Goal: Task Accomplishment & Management: Manage account settings

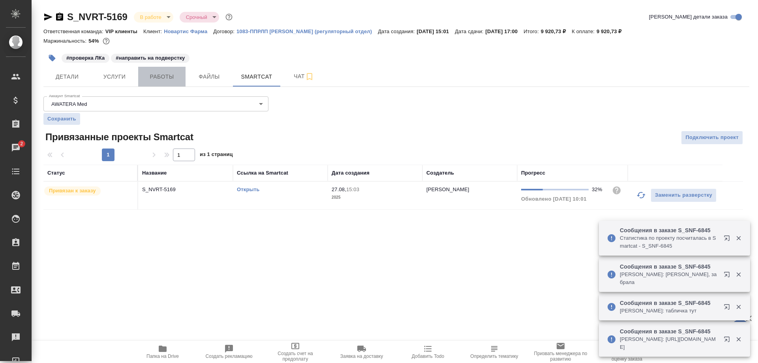
click at [169, 81] on span "Работы" at bounding box center [162, 77] width 38 height 10
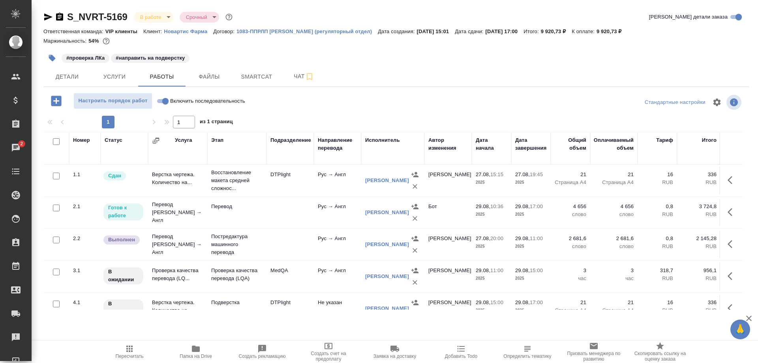
click at [174, 194] on td "Перевод [PERSON_NAME] → Англ" at bounding box center [177, 181] width 59 height 28
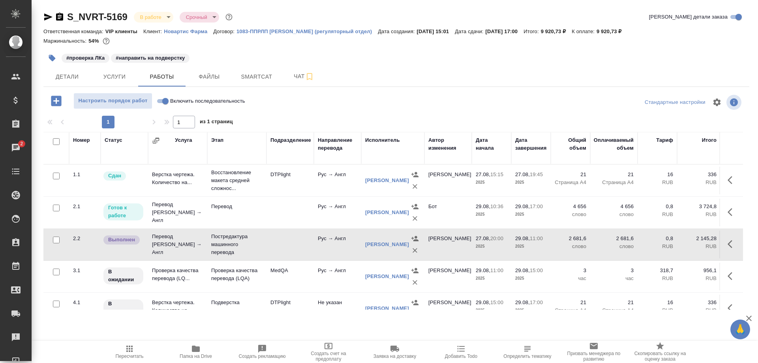
click at [174, 194] on td "Перевод [PERSON_NAME] → Англ" at bounding box center [177, 181] width 59 height 28
click at [177, 194] on td "Проверка качества перевода (LQ..." at bounding box center [177, 181] width 59 height 28
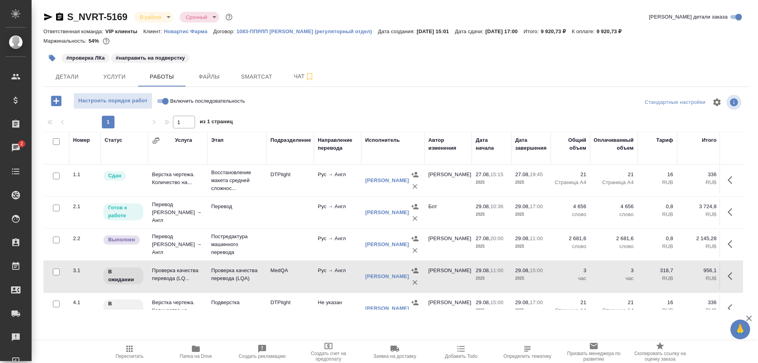
click at [177, 194] on td "Проверка качества перевода (LQ..." at bounding box center [177, 181] width 59 height 28
click at [160, 100] on input "Включить последовательность" at bounding box center [165, 100] width 28 height 9
checkbox input "true"
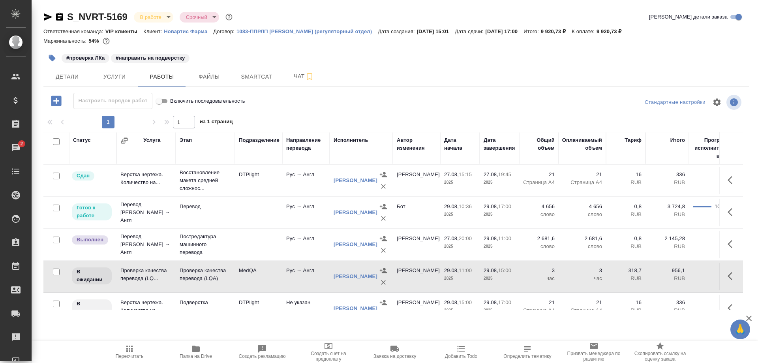
click at [166, 101] on input "Включить последовательность" at bounding box center [159, 100] width 28 height 9
checkbox input "false"
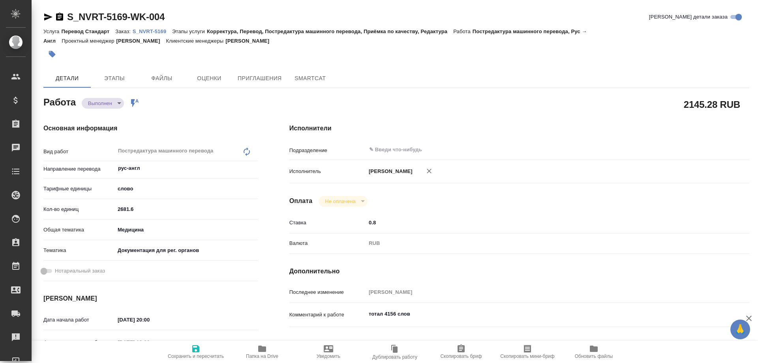
type textarea "x"
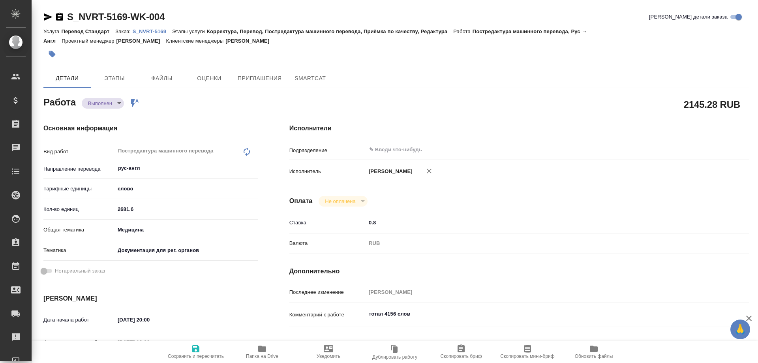
type textarea "x"
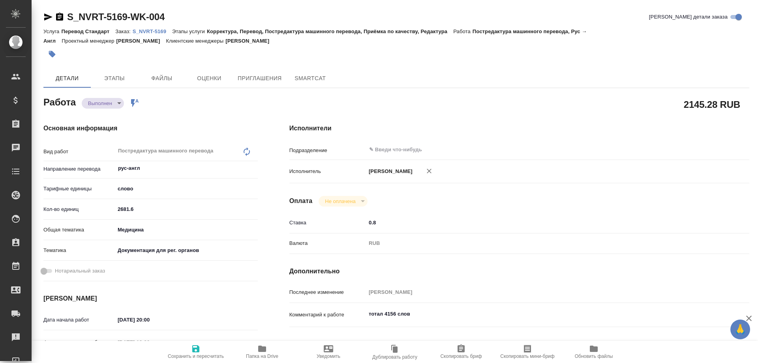
type textarea "x"
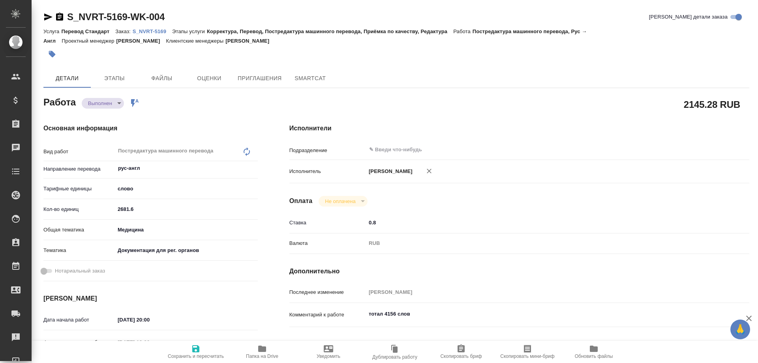
type textarea "x"
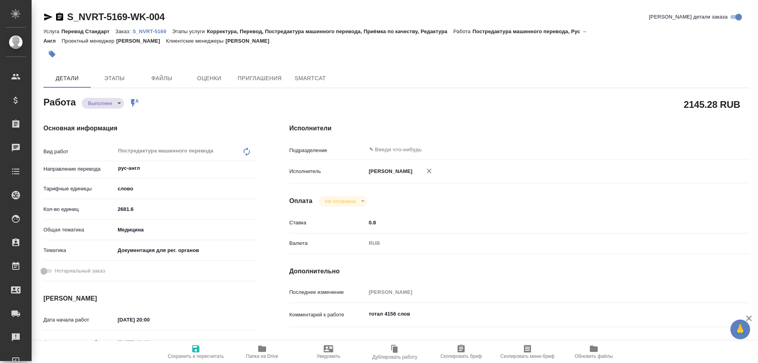
type textarea "x"
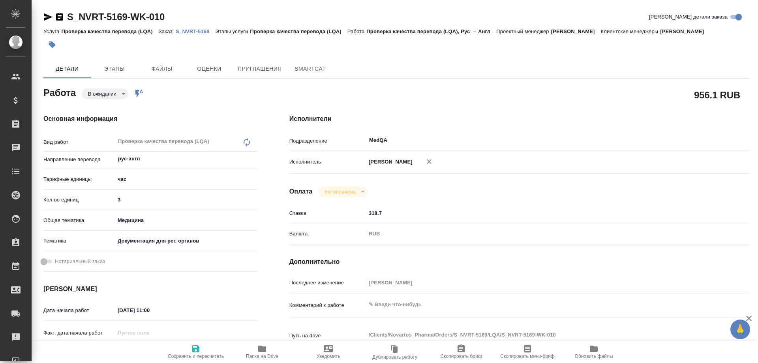
type textarea "x"
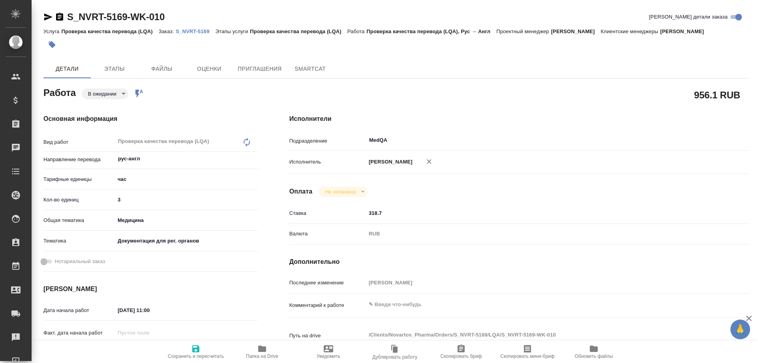
type textarea "x"
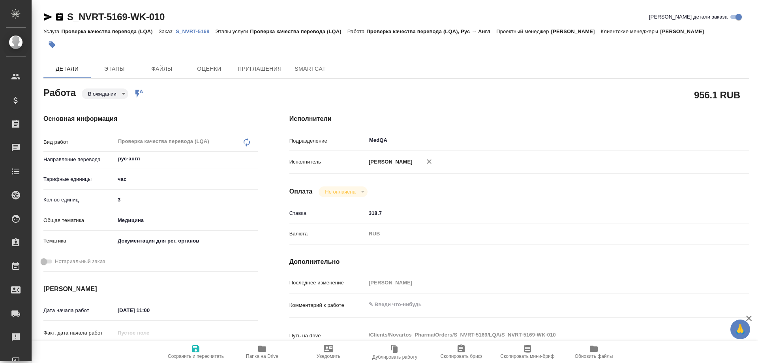
type textarea "x"
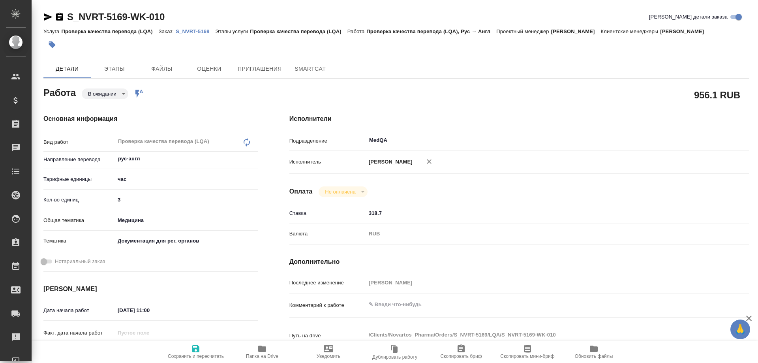
type textarea "x"
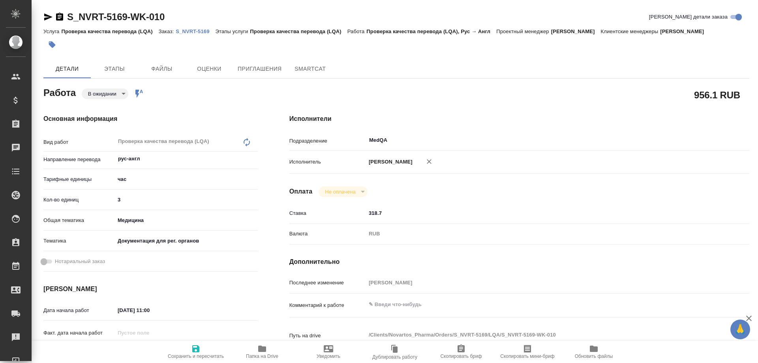
type textarea "x"
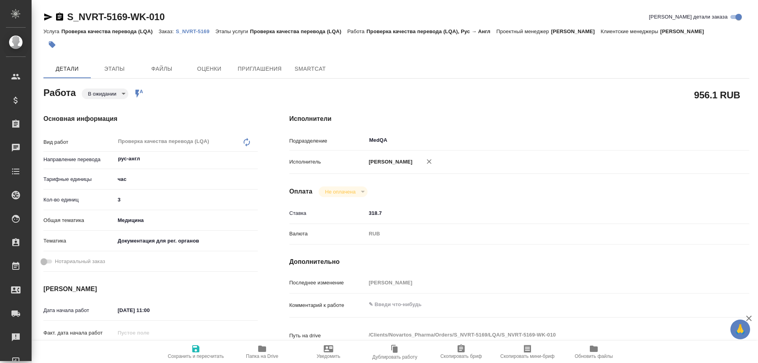
type textarea "x"
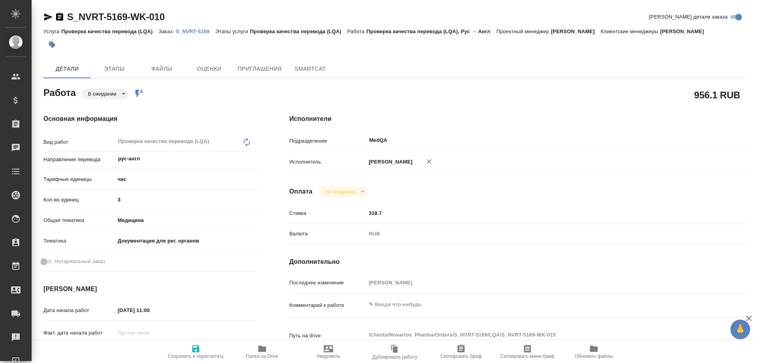
type textarea "x"
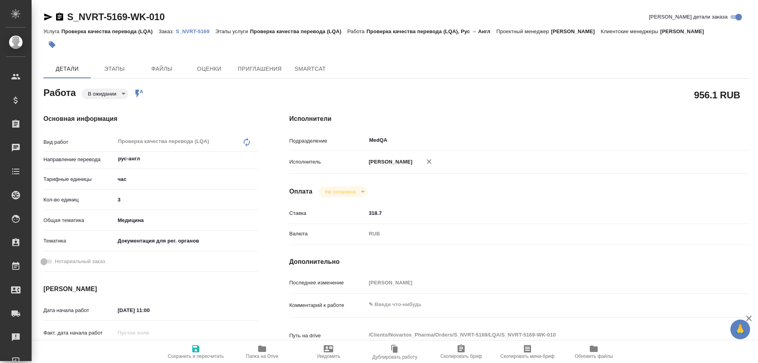
click at [262, 351] on icon "button" at bounding box center [262, 348] width 8 height 6
type textarea "x"
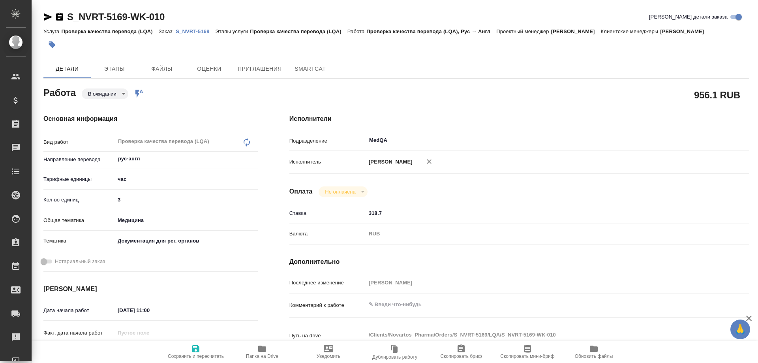
type textarea "x"
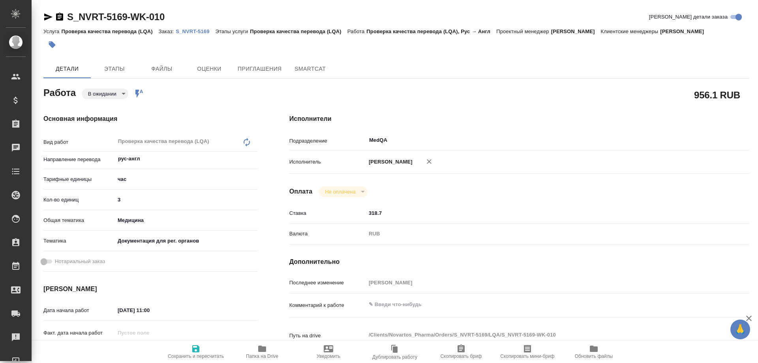
type textarea "x"
drag, startPoint x: 145, startPoint y: 198, endPoint x: 95, endPoint y: 199, distance: 49.7
click at [95, 199] on div "Кол-во единиц 3" at bounding box center [150, 200] width 214 height 14
type textarea "x"
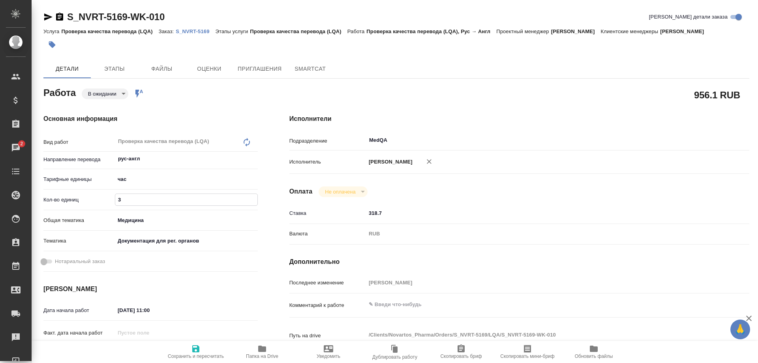
type input "1"
type textarea "x"
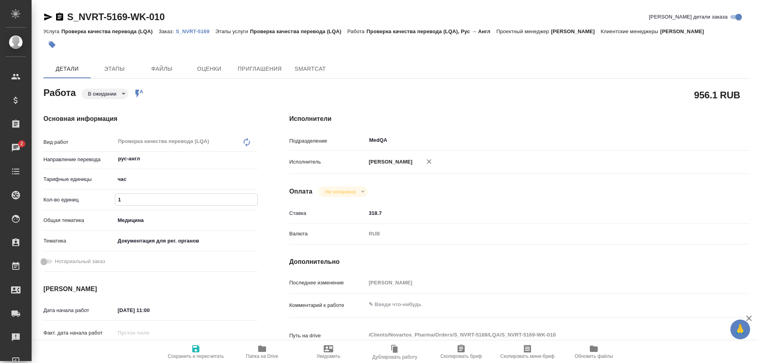
type textarea "x"
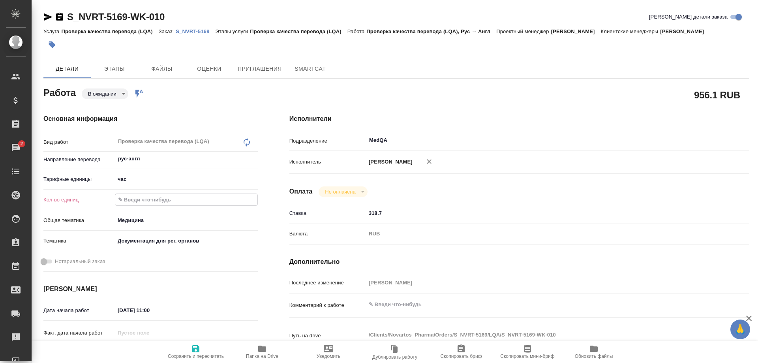
type textarea "x"
type input "1.5"
type textarea "x"
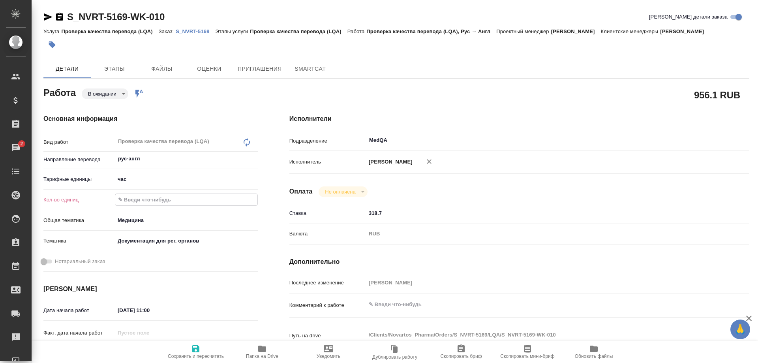
type textarea "x"
type input "1.5"
click at [192, 350] on icon "button" at bounding box center [195, 348] width 9 height 9
type textarea "x"
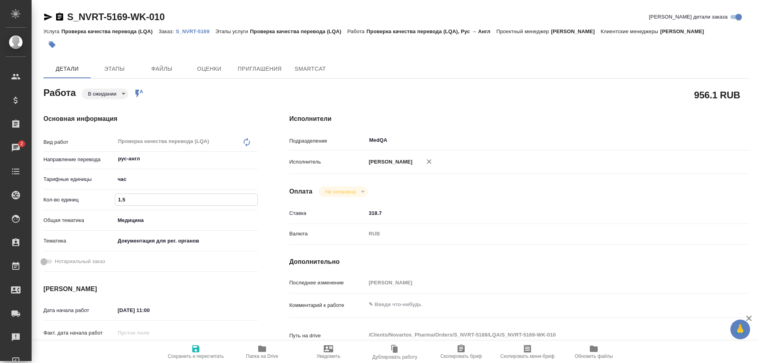
type textarea "x"
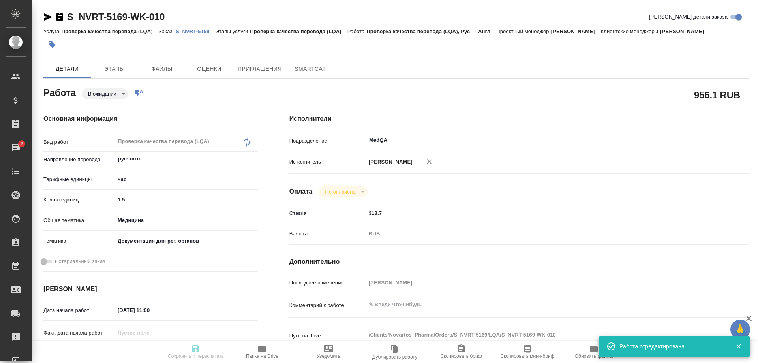
type input "pending"
type textarea "Проверка качества перевода (LQA)"
type textarea "x"
type input "рус-англ"
type input "5a8b1489cc6b4906c91bfd93"
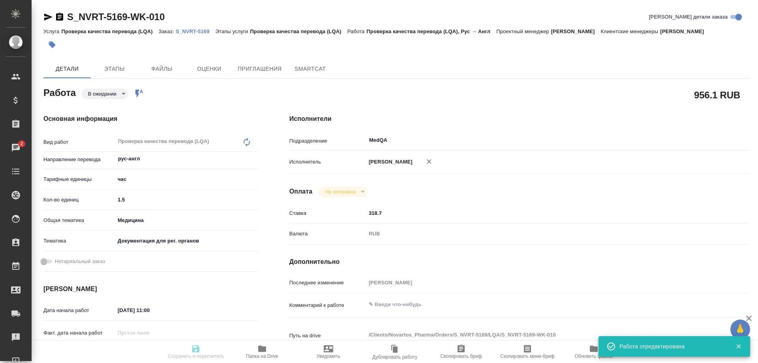
type input "1.5"
type input "med"
type input "5f647205b73bc97568ca66c6"
type input "29.08.2025 11:00"
type input "[DATE] 15:00"
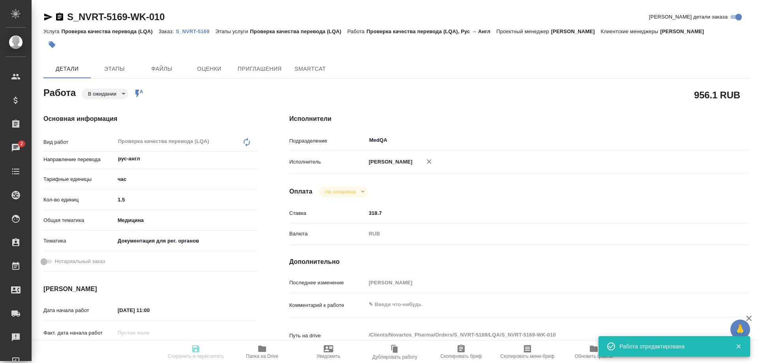
type input "[DATE] 17:00"
type input "MedQA"
type input "notPayed"
type input "318.7"
type input "RUB"
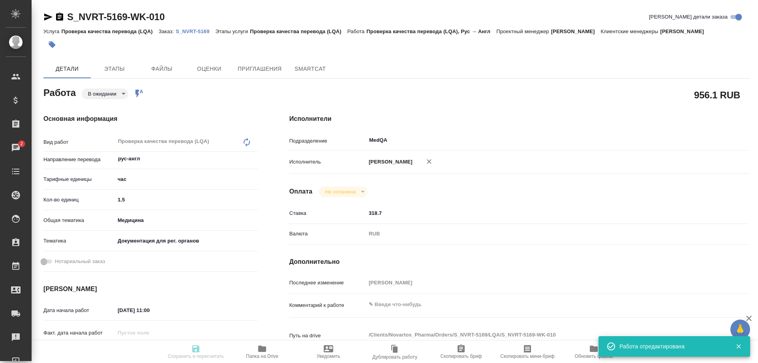
type input "[PERSON_NAME]"
type textarea "x"
type textarea "/Clients/Novartos_Pharma/Orders/S_NVRT-5169/LQA/S_NVRT-5169-WK-010"
type textarea "x"
type input "S_NVRT-5169"
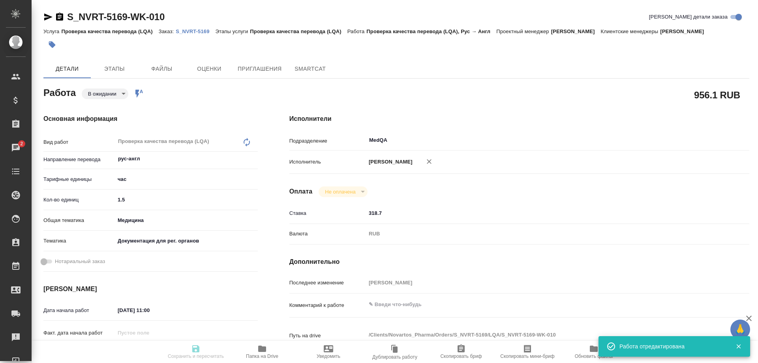
type input "Проверка качества перевода (LQA)"
type input "[PERSON_NAME]"
type input "Заборова Александра"
type input "/Clients/Novartos_Pharma/Orders/S_NVRT-5169"
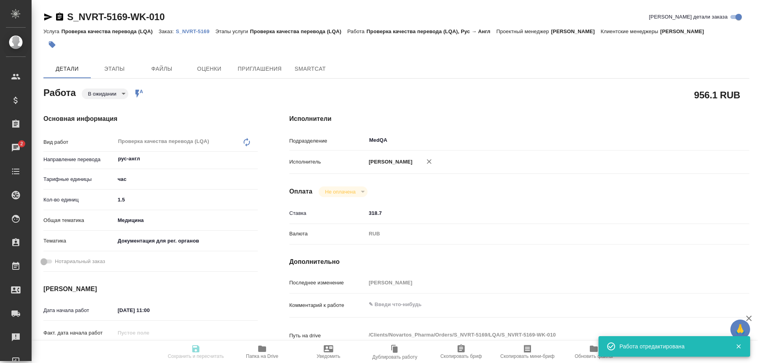
type textarea "x"
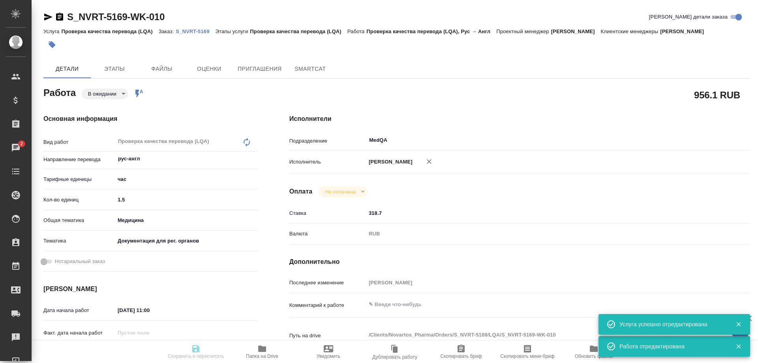
type textarea "x"
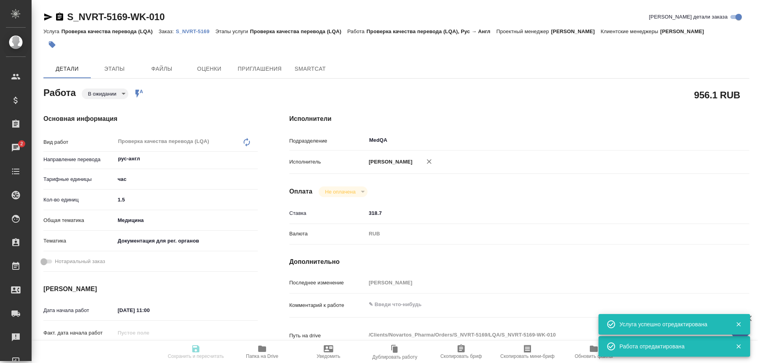
type textarea "x"
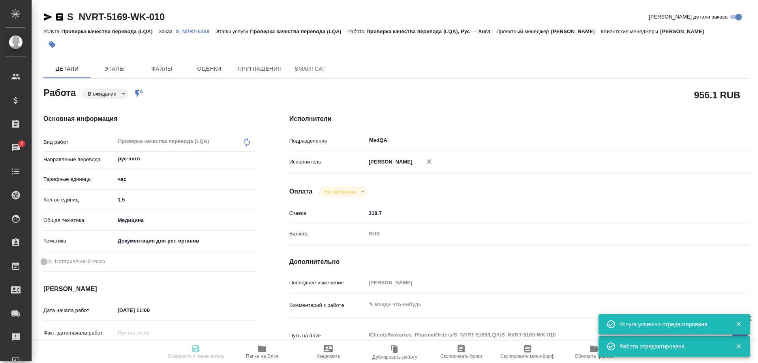
type textarea "x"
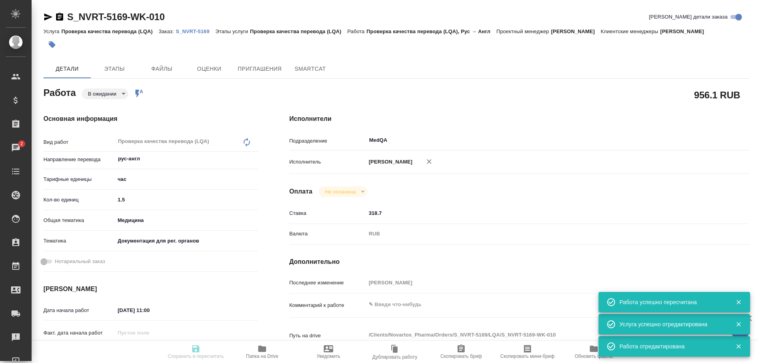
type input "pending"
type textarea "Проверка качества перевода (LQA)"
type textarea "x"
type input "рус-англ"
type input "5a8b1489cc6b4906c91bfd93"
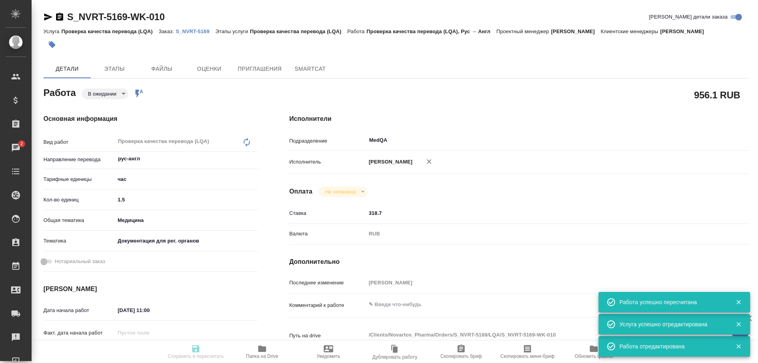
type input "1.5"
type input "med"
type input "5f647205b73bc97568ca66c6"
type input "29.08.2025 11:00"
type input "[DATE] 15:00"
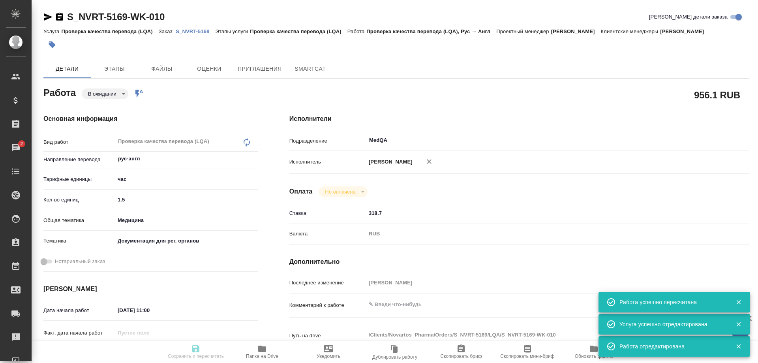
type input "[DATE] 17:00"
type input "MedQA"
type input "notPayed"
type input "318.7"
type input "RUB"
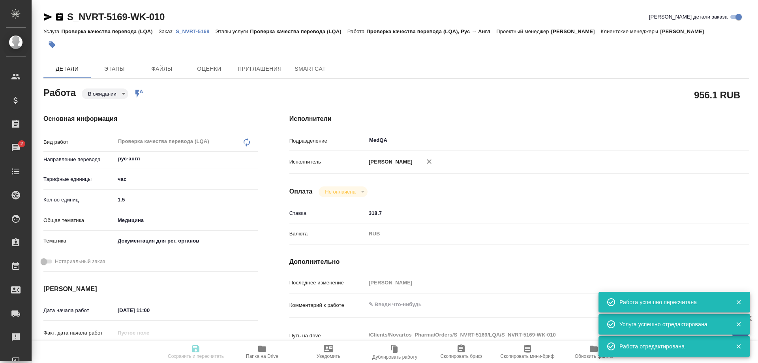
type input "[PERSON_NAME]"
type textarea "x"
type textarea "/Clients/Novartos_Pharma/Orders/S_NVRT-5169/LQA/S_NVRT-5169-WK-010"
type textarea "x"
type input "S_NVRT-5169"
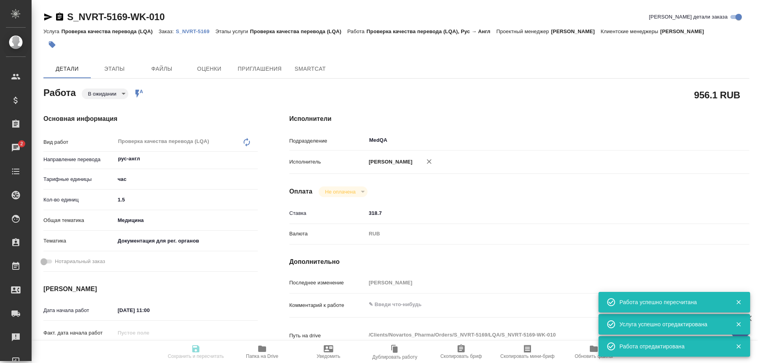
type input "Проверка качества перевода (LQA)"
type input "[PERSON_NAME]"
type input "Заборова Александра"
type input "/Clients/Novartos_Pharma/Orders/S_NVRT-5169"
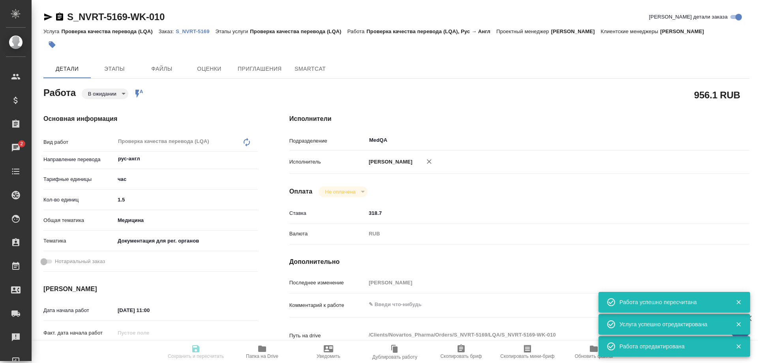
type textarea "x"
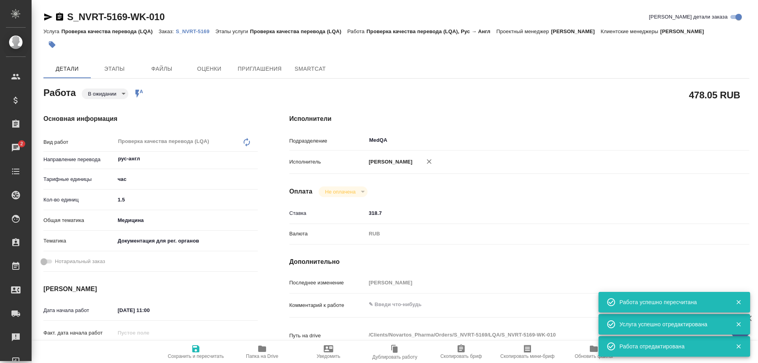
type textarea "x"
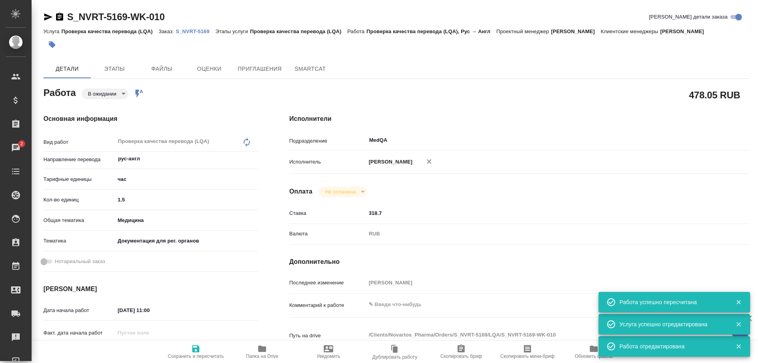
type textarea "x"
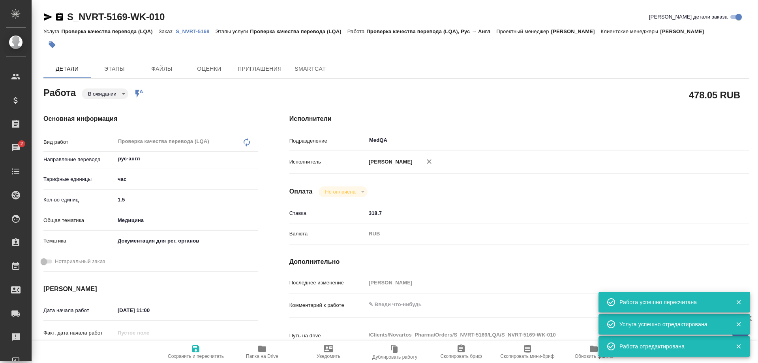
type textarea "x"
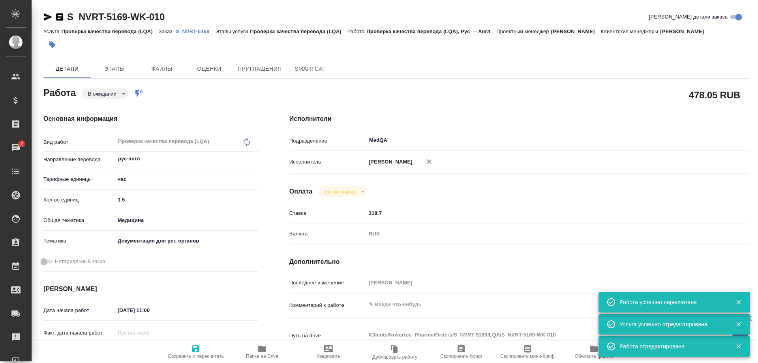
type textarea "x"
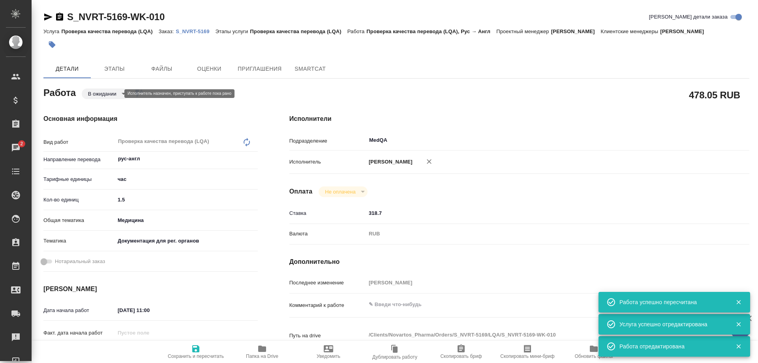
type textarea "x"
click at [116, 94] on body "🙏 .cls-1 fill:#fff; AWATERA Solovyova Elena Клиенты Спецификации Заказы 2 Чаты …" at bounding box center [379, 181] width 758 height 363
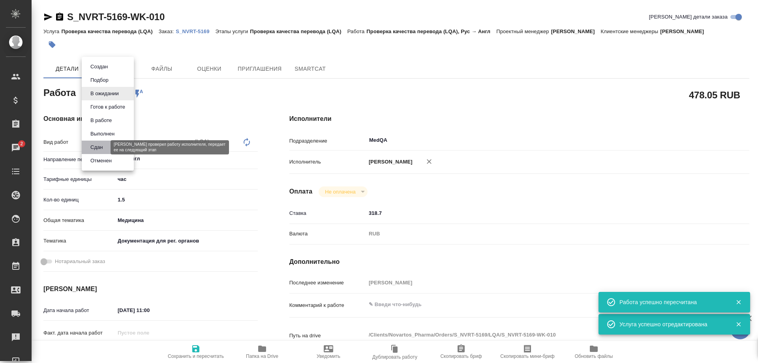
click at [101, 146] on button "Сдан" at bounding box center [96, 147] width 17 height 9
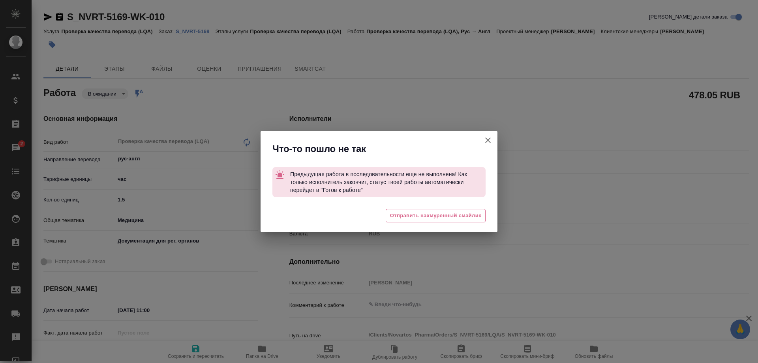
type textarea "x"
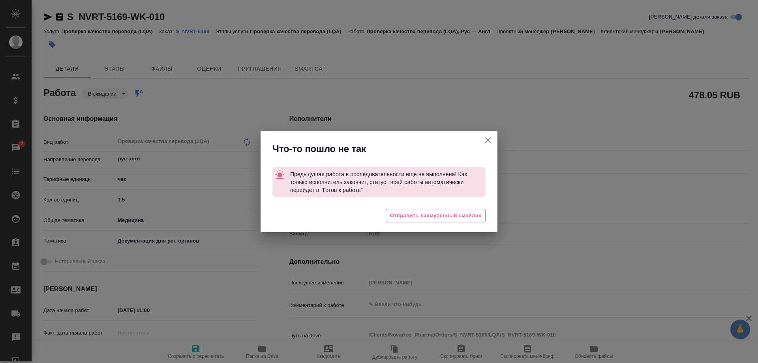
type textarea "x"
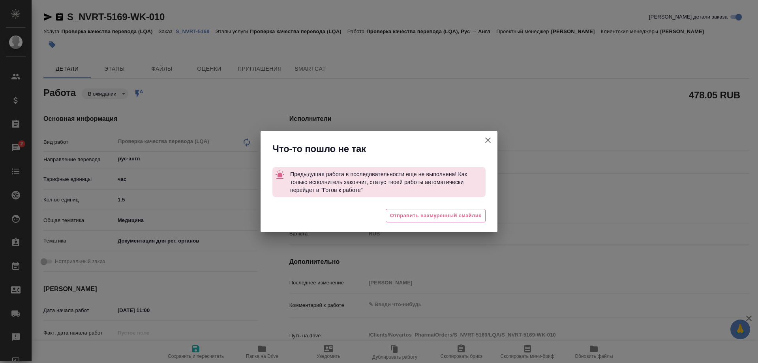
type textarea "x"
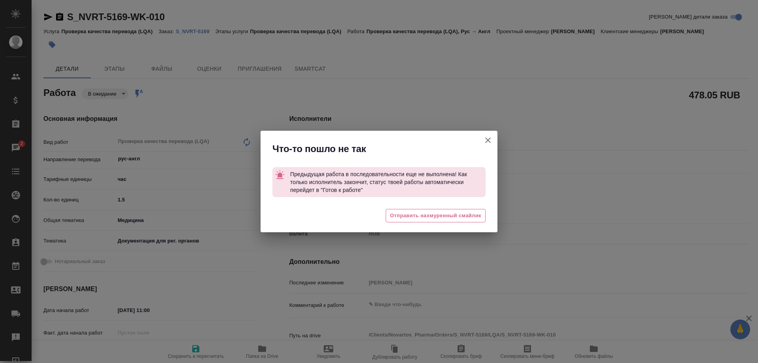
type textarea "x"
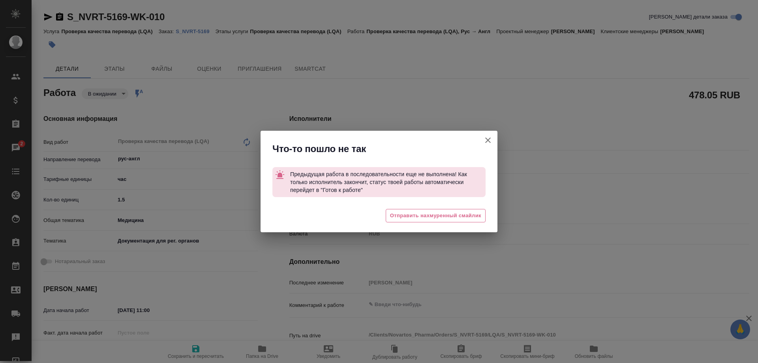
click at [485, 140] on icon "button" at bounding box center [487, 139] width 9 height 9
type textarea "x"
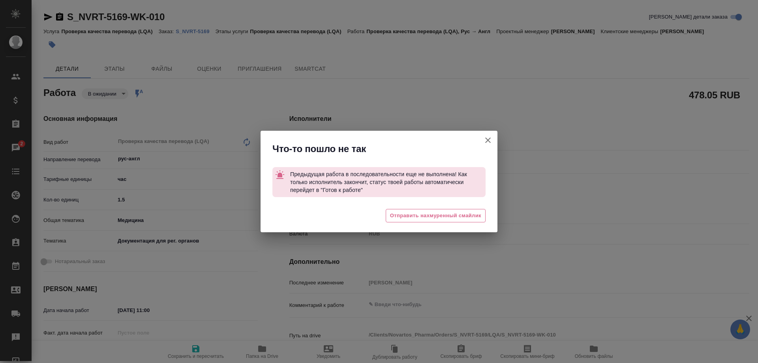
type textarea "x"
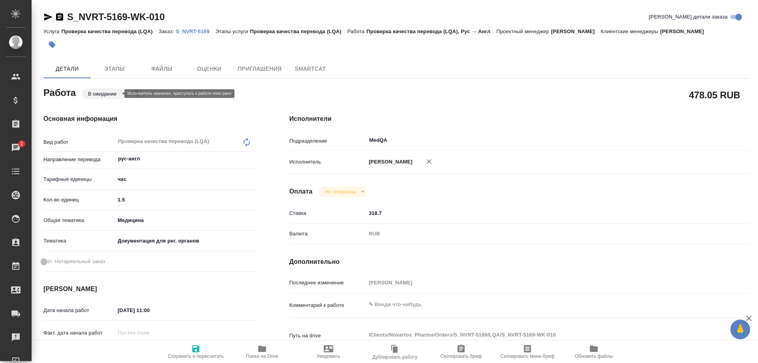
click at [103, 94] on body "🙏 .cls-1 fill:#fff; AWATERA Solovyova Elena Клиенты Спецификации Заказы 2 Чаты …" at bounding box center [379, 181] width 758 height 363
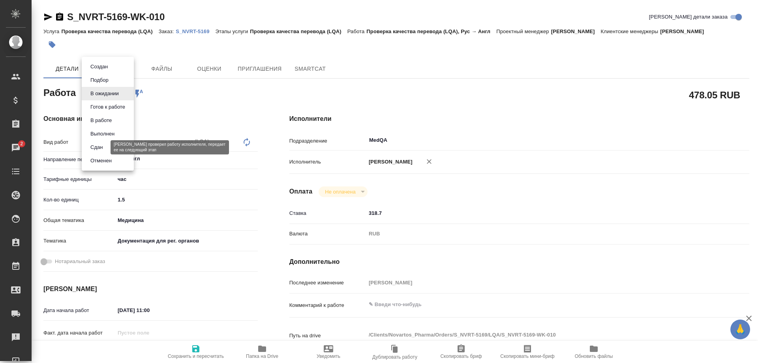
click at [98, 145] on button "Сдан" at bounding box center [96, 147] width 17 height 9
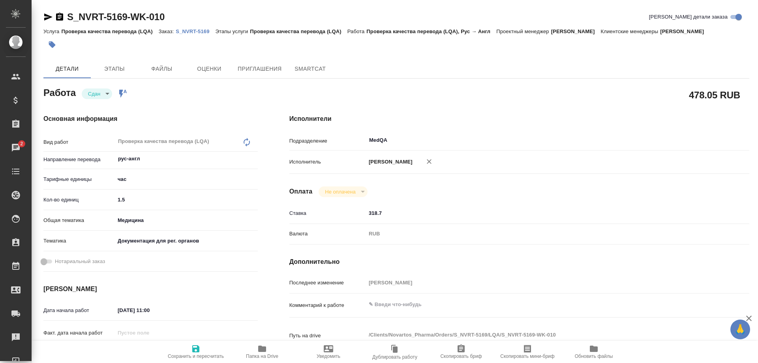
type textarea "x"
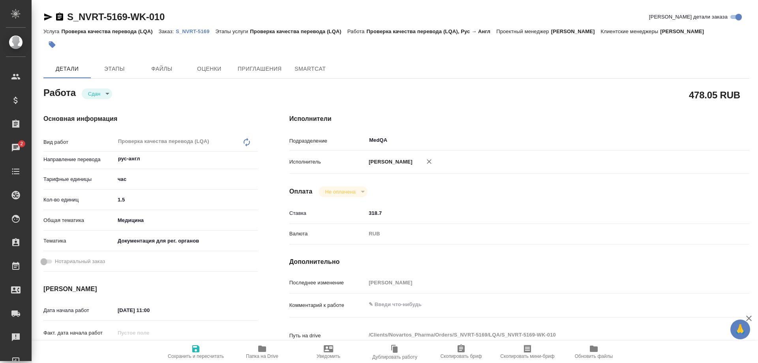
type textarea "x"
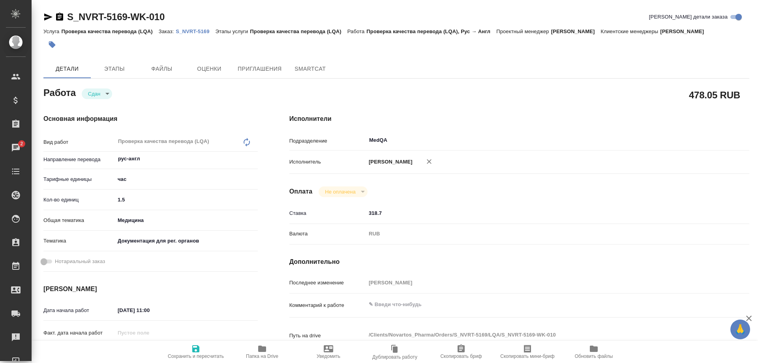
type textarea "x"
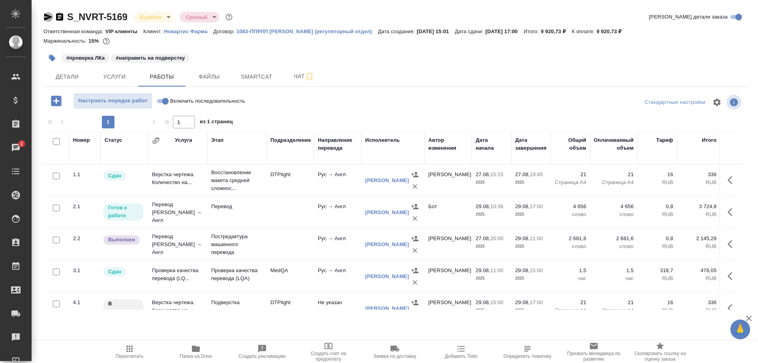
click at [46, 17] on icon "button" at bounding box center [47, 16] width 9 height 9
click at [165, 194] on td "Перевод [PERSON_NAME] → Англ" at bounding box center [177, 181] width 59 height 28
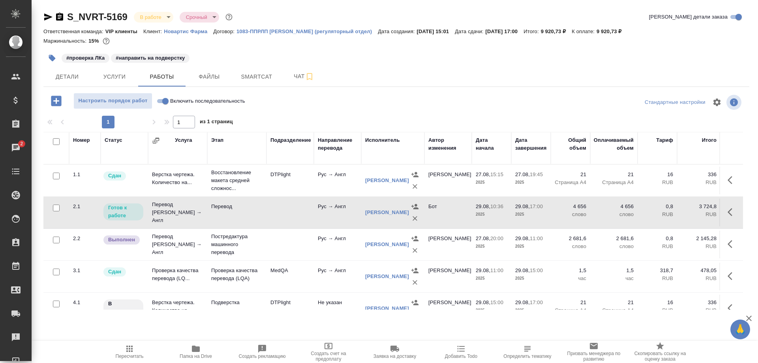
click at [165, 194] on td "Перевод [PERSON_NAME] → Англ" at bounding box center [177, 181] width 59 height 28
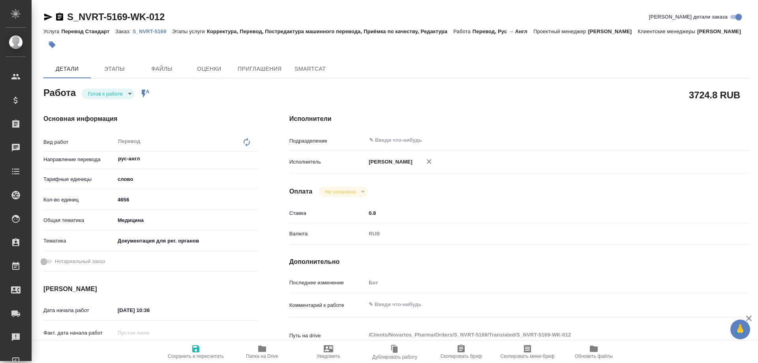
type textarea "x"
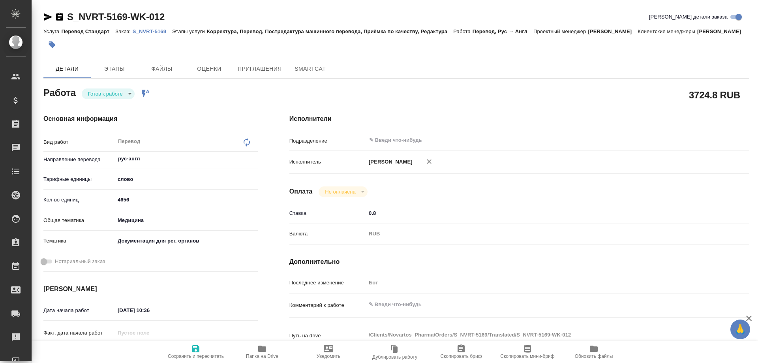
type textarea "x"
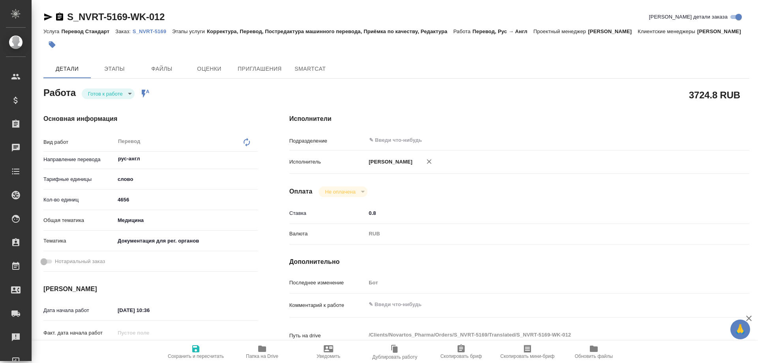
type textarea "x"
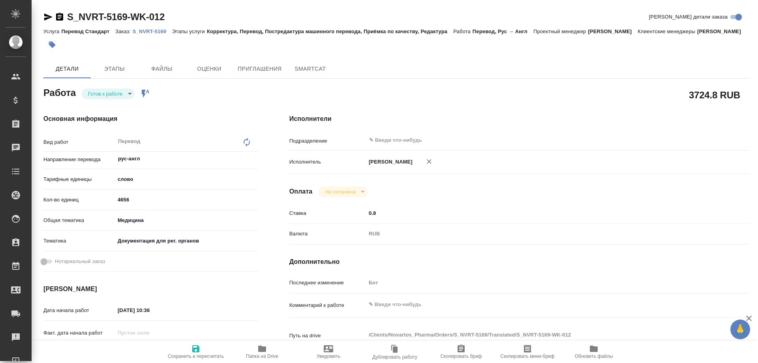
type textarea "x"
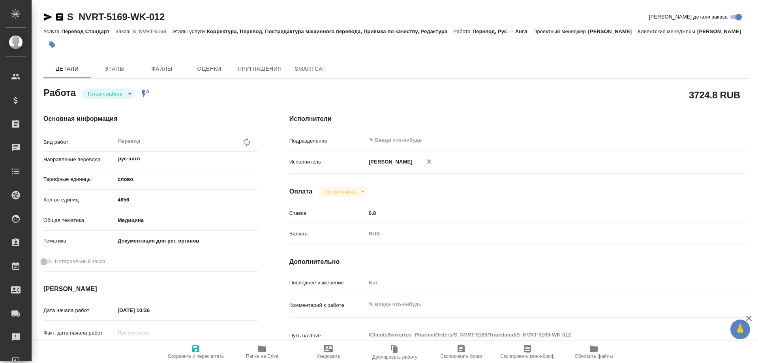
type textarea "x"
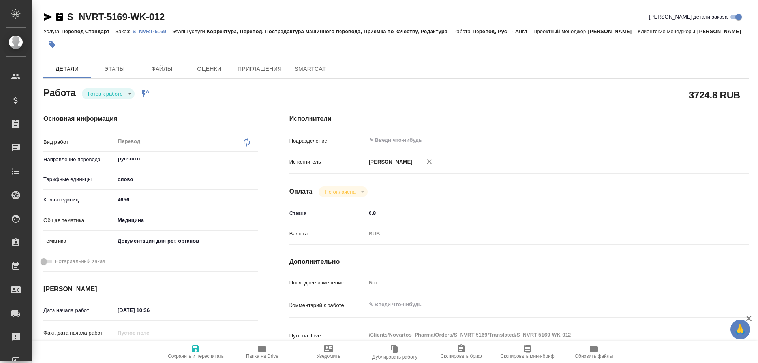
type textarea "x"
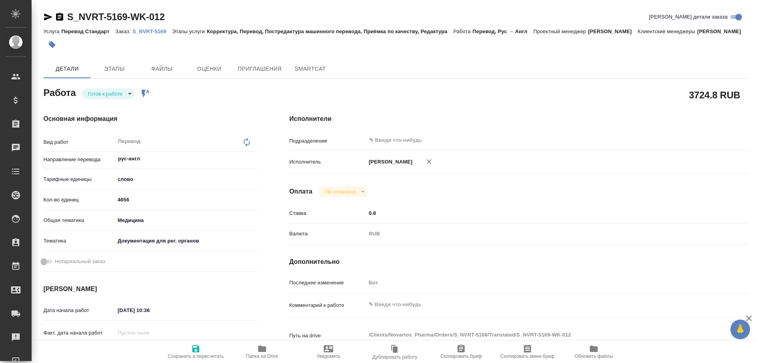
type textarea "x"
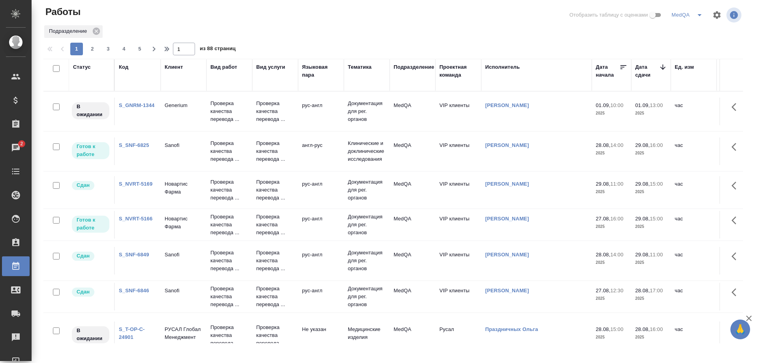
scroll to position [39, 0]
click at [132, 220] on link "S_NVRT-5166" at bounding box center [136, 219] width 34 height 6
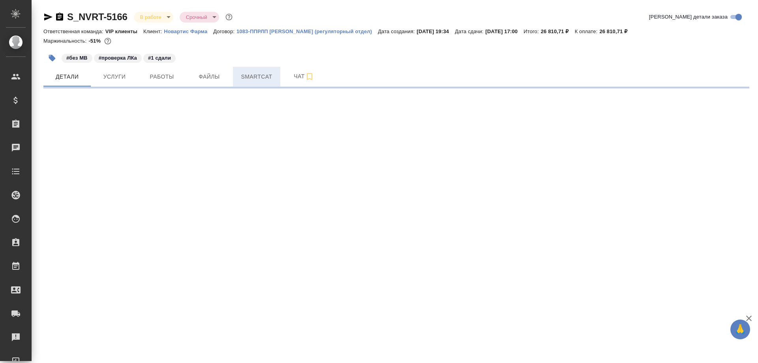
click at [249, 73] on span "Smartcat" at bounding box center [257, 77] width 38 height 10
select select "RU"
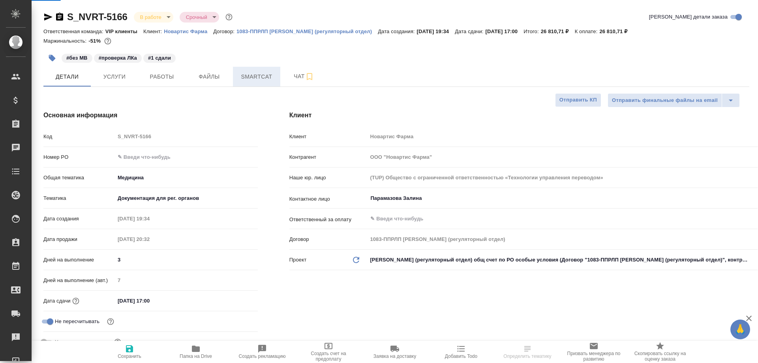
type textarea "x"
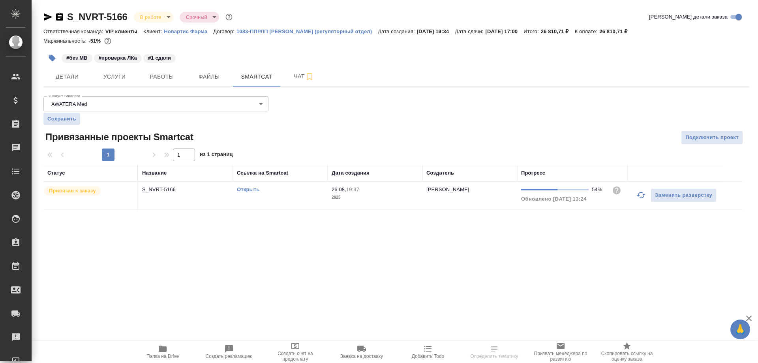
click at [245, 189] on link "Открыть" at bounding box center [248, 189] width 22 height 6
click at [162, 75] on span "Работы" at bounding box center [162, 77] width 38 height 10
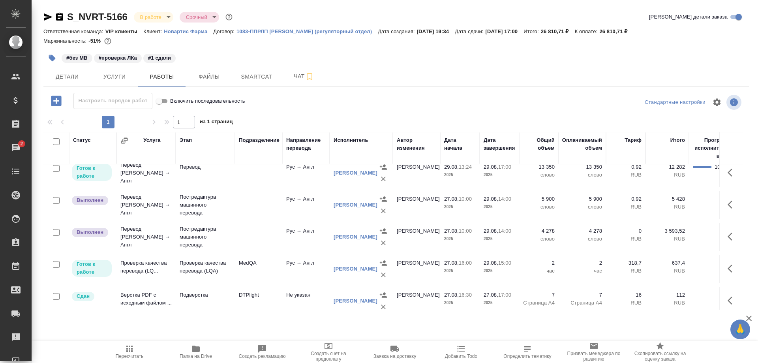
scroll to position [117, 0]
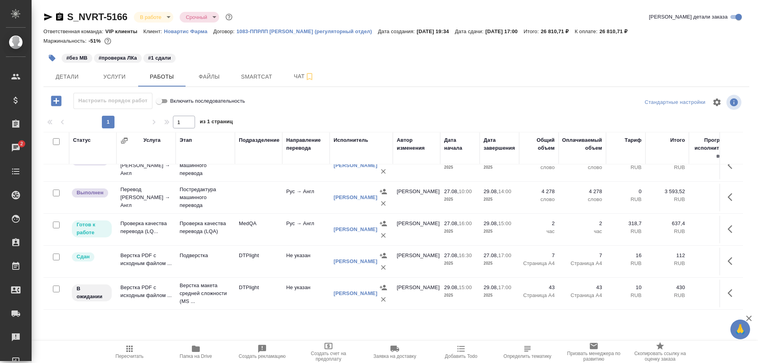
click at [133, 83] on td "Проверка качества перевода (LQ..." at bounding box center [145, 70] width 59 height 28
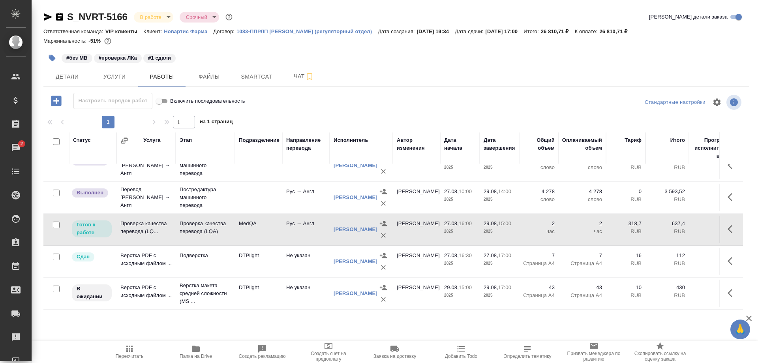
click at [133, 83] on td "Проверка качества перевода (LQ..." at bounding box center [145, 70] width 59 height 28
click at [256, 75] on span "Smartcat" at bounding box center [257, 77] width 38 height 10
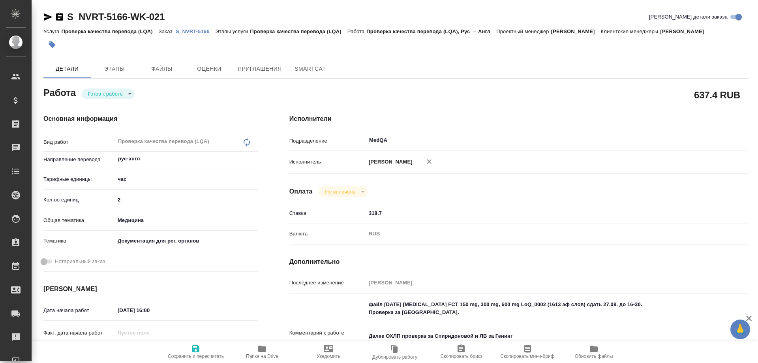
type textarea "x"
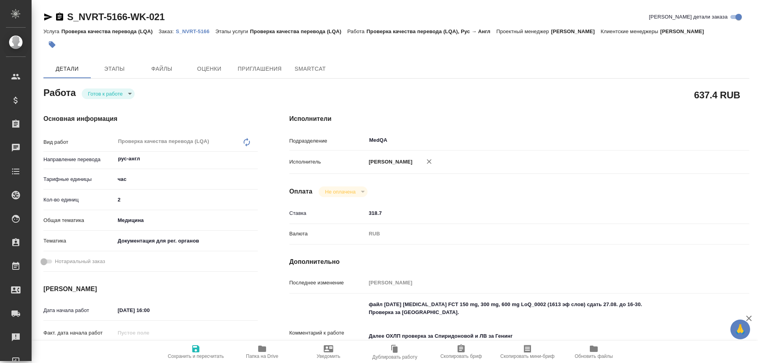
type textarea "x"
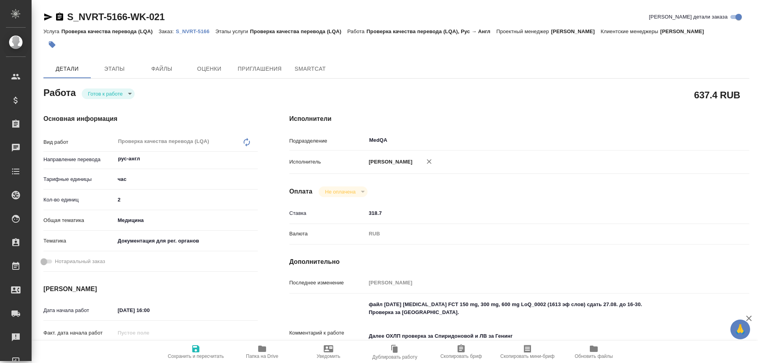
type textarea "x"
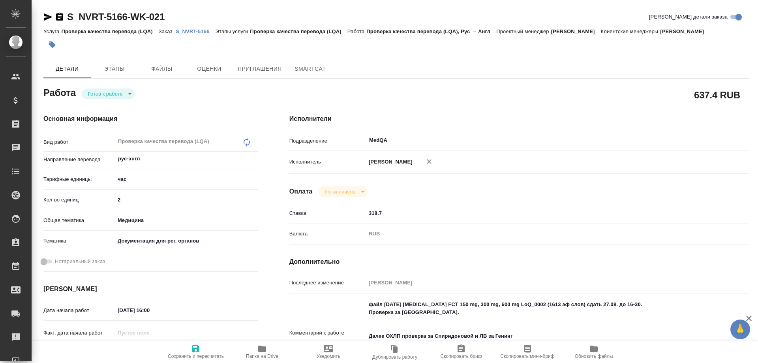
type textarea "x"
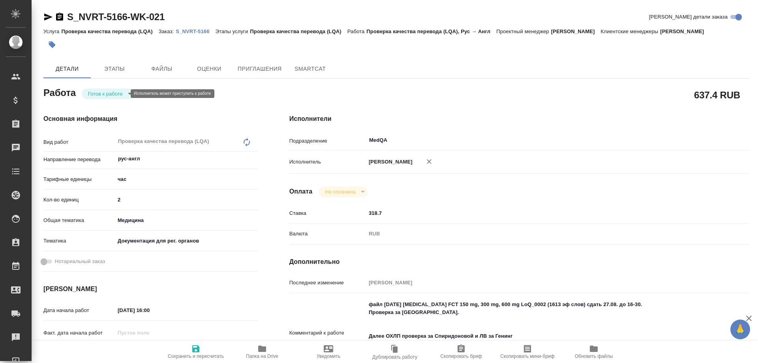
click at [121, 92] on body "🙏 .cls-1 fill:#fff; AWATERA [PERSON_NAME] Спецификации Заказы Чаты Todo Проекты…" at bounding box center [379, 181] width 758 height 363
type textarea "x"
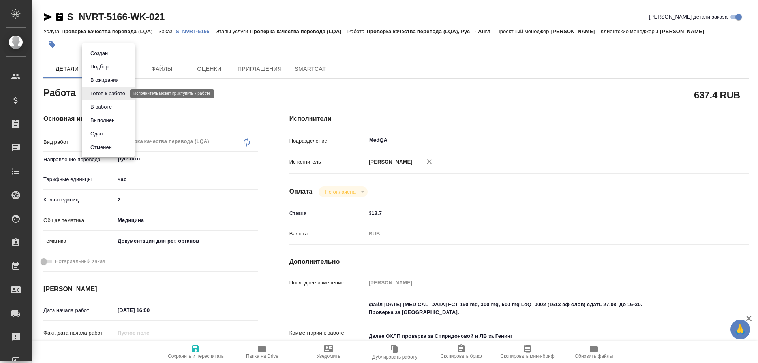
type textarea "x"
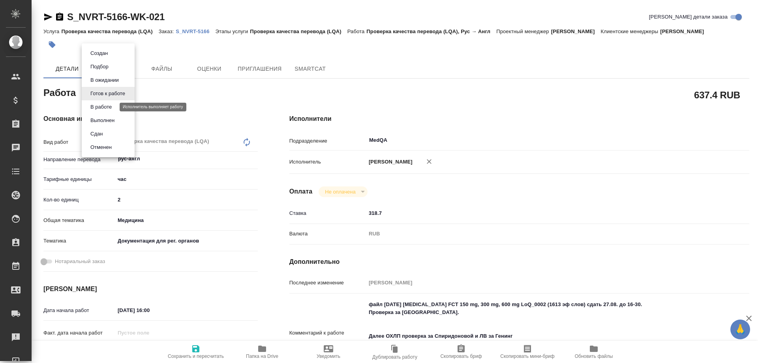
type textarea "x"
click at [109, 106] on button "В работе" at bounding box center [101, 107] width 26 height 9
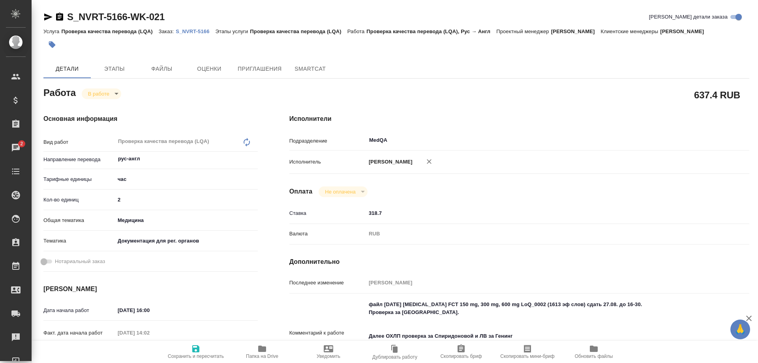
type textarea "x"
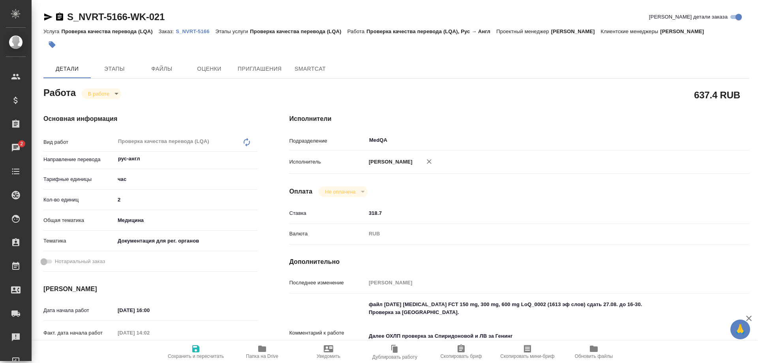
type textarea "x"
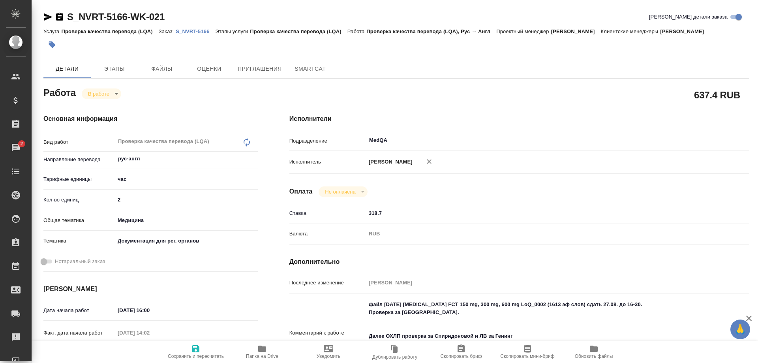
type textarea "x"
